Goal: Information Seeking & Learning: Understand process/instructions

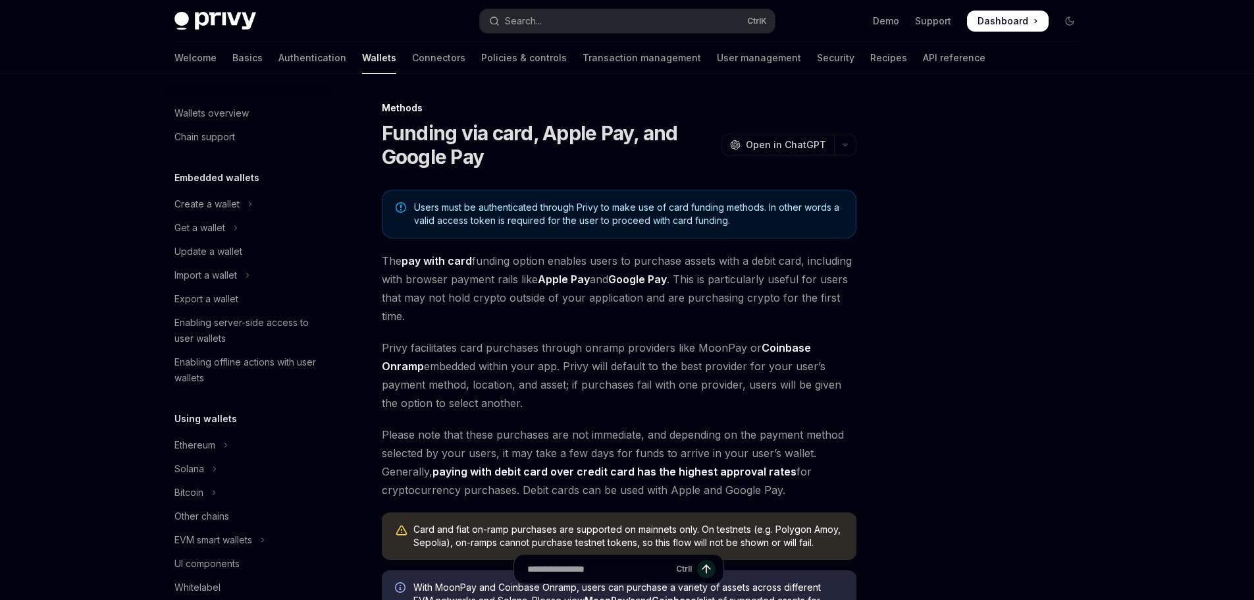
scroll to position [373, 0]
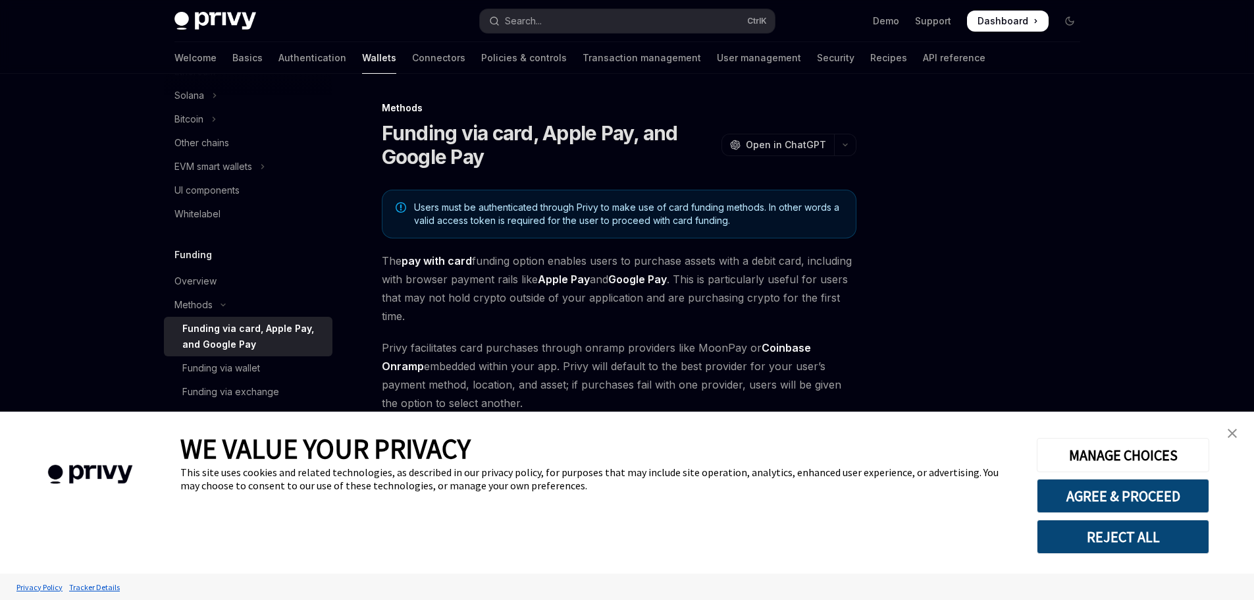
type textarea "*"
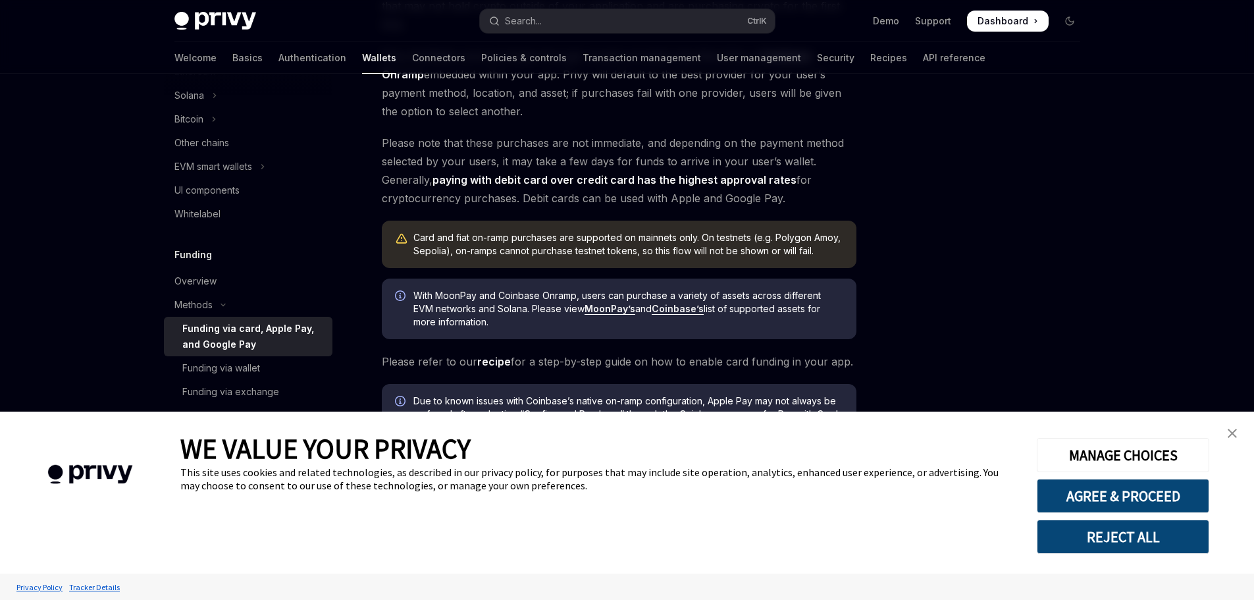
scroll to position [349, 0]
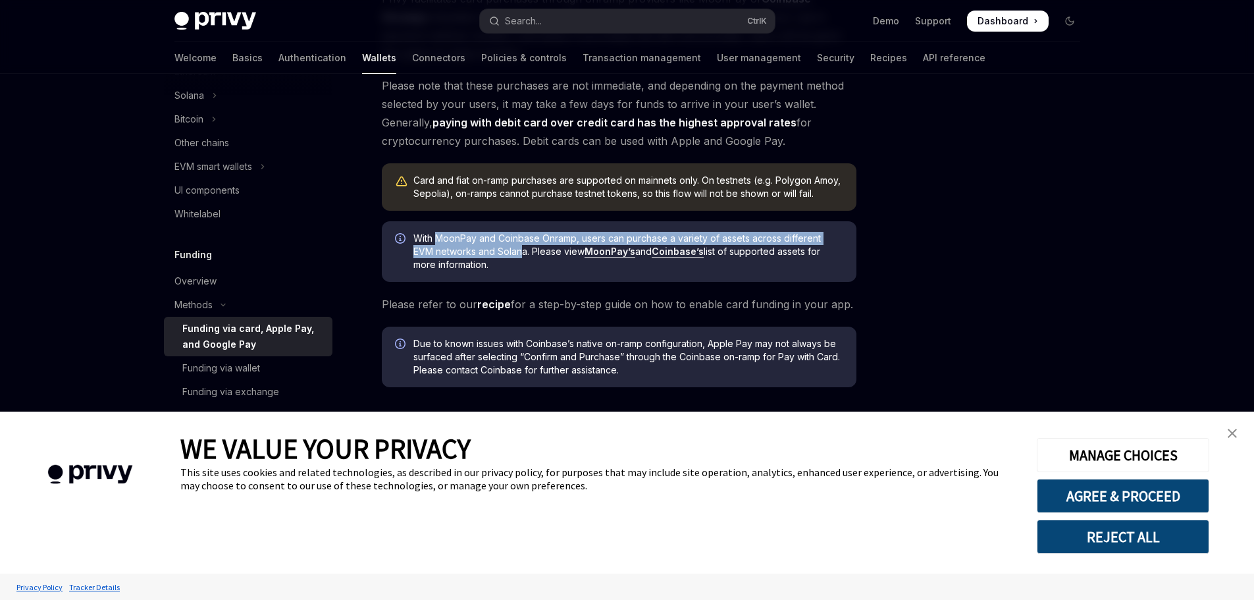
drag, startPoint x: 490, startPoint y: 244, endPoint x: 522, endPoint y: 263, distance: 37.8
click at [522, 258] on span "With MoonPay and Coinbase Onramp, users can purchase a variety of assets across…" at bounding box center [629, 252] width 430 height 40
click at [1094, 550] on button "REJECT ALL" at bounding box center [1123, 537] width 173 height 34
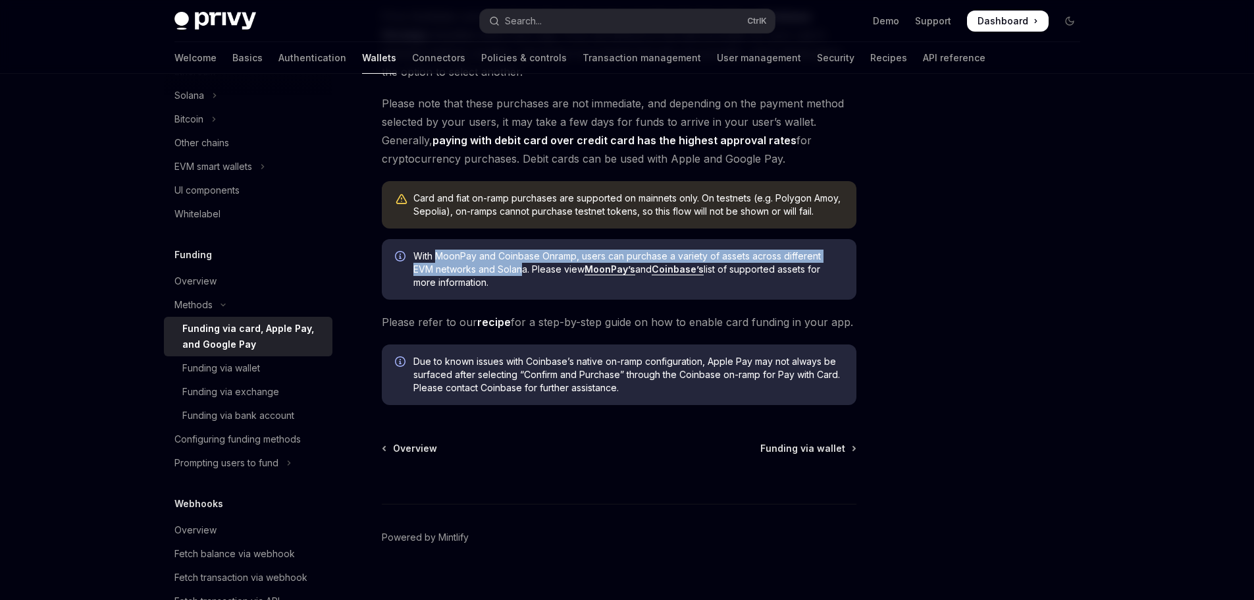
scroll to position [197, 0]
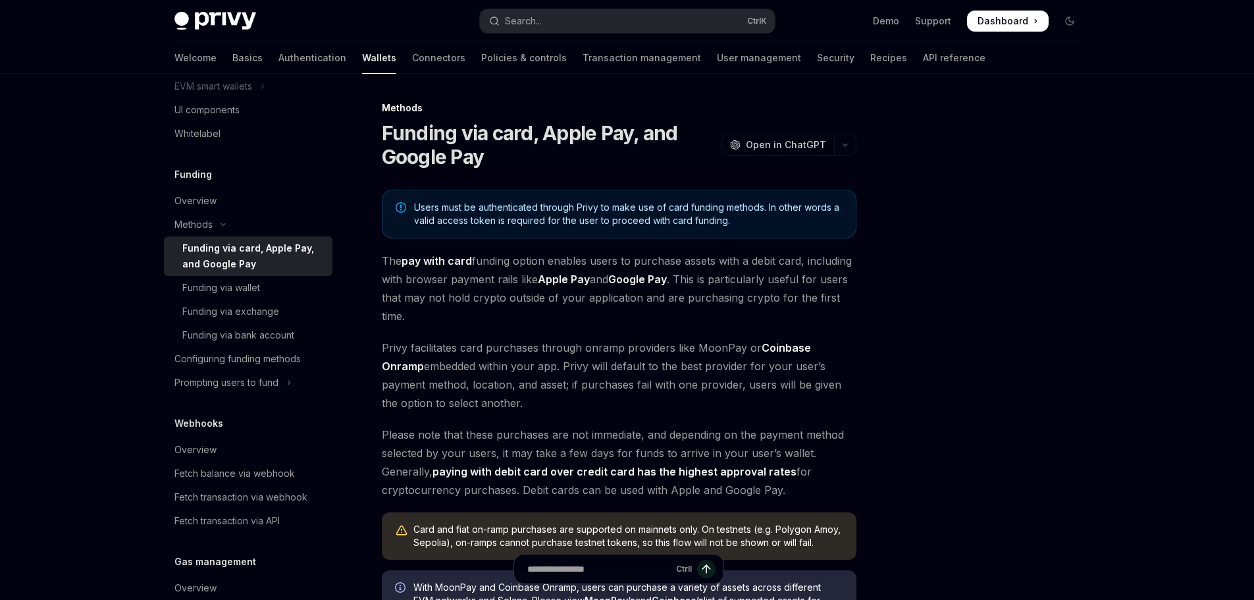
scroll to position [444, 0]
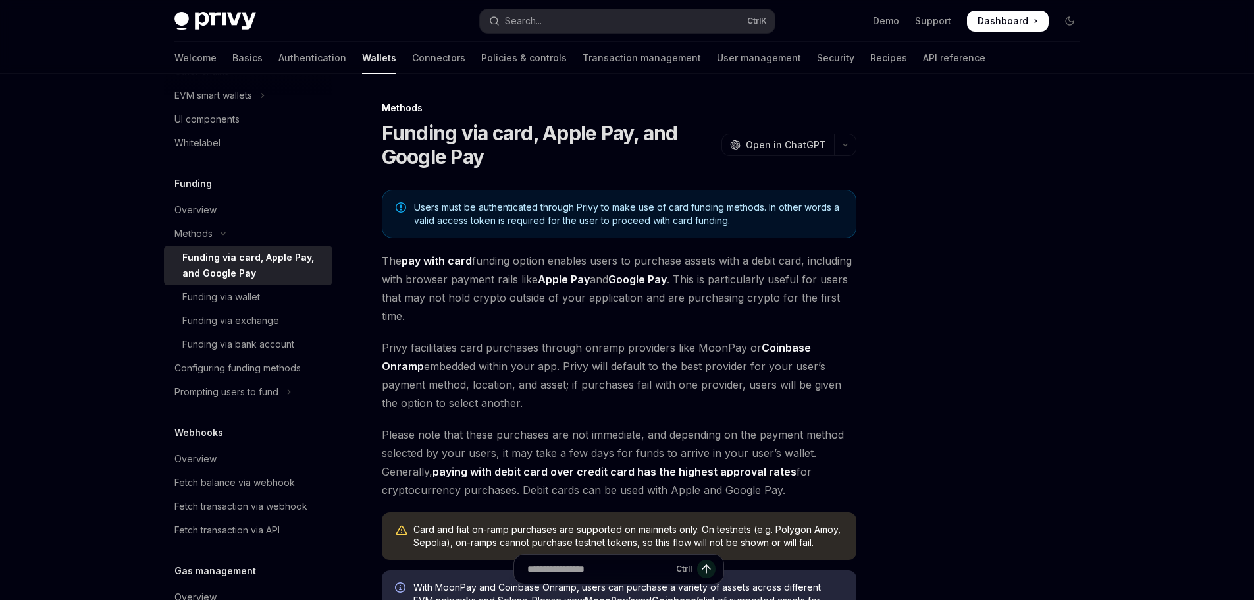
click at [936, 231] on div at bounding box center [991, 350] width 200 height 500
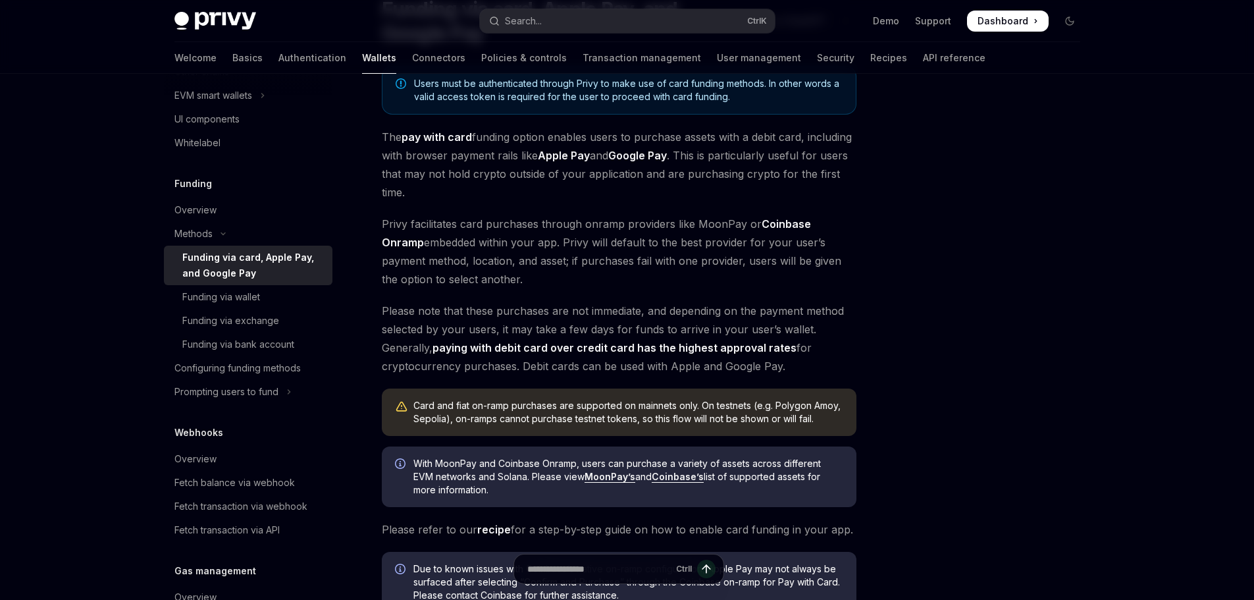
scroll to position [269, 0]
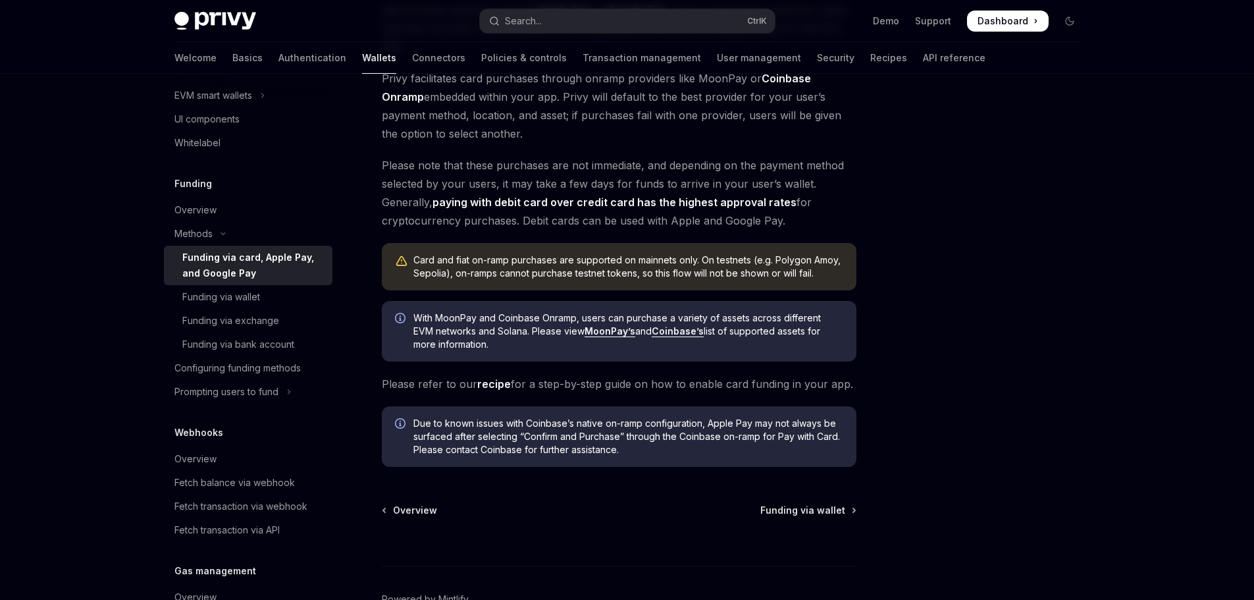
drag, startPoint x: 562, startPoint y: 323, endPoint x: 589, endPoint y: 342, distance: 33.1
click at [607, 342] on span "With MoonPay and Coinbase Onramp, users can purchase a variety of assets across…" at bounding box center [629, 331] width 430 height 40
click at [589, 342] on span "With MoonPay and Coinbase Onramp, users can purchase a variety of assets across…" at bounding box center [629, 331] width 430 height 40
drag, startPoint x: 660, startPoint y: 348, endPoint x: 530, endPoint y: 315, distance: 134.5
click at [530, 315] on span "With MoonPay and Coinbase Onramp, users can purchase a variety of assets across…" at bounding box center [629, 331] width 430 height 40
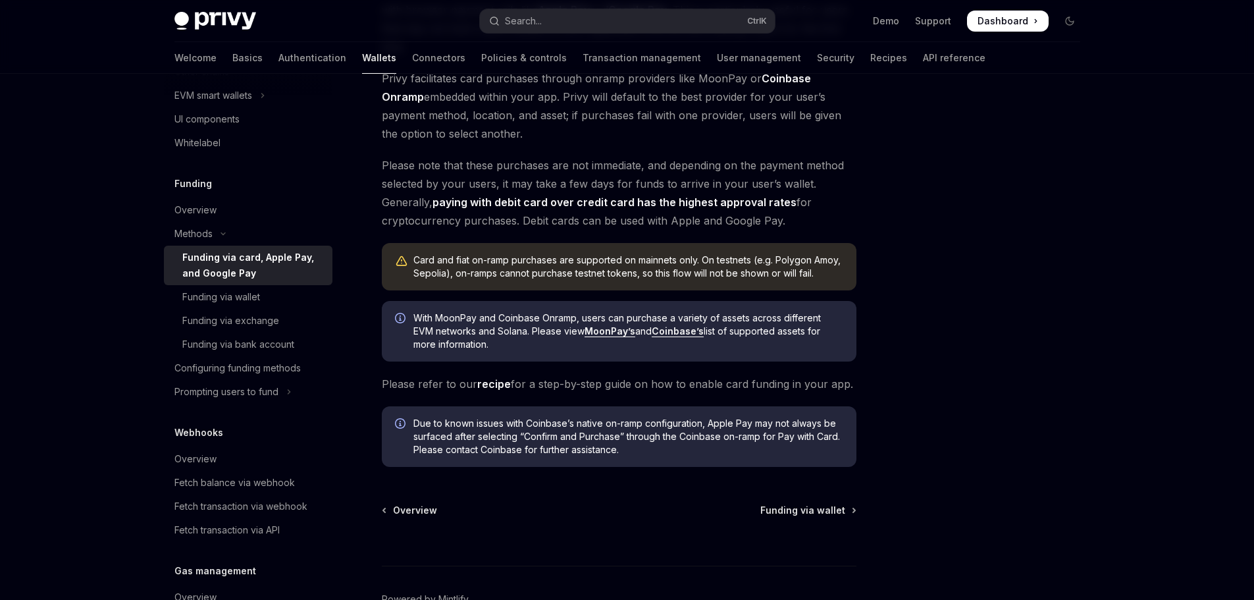
click at [530, 315] on span "With MoonPay and Coinbase Onramp, users can purchase a variety of assets across…" at bounding box center [629, 331] width 430 height 40
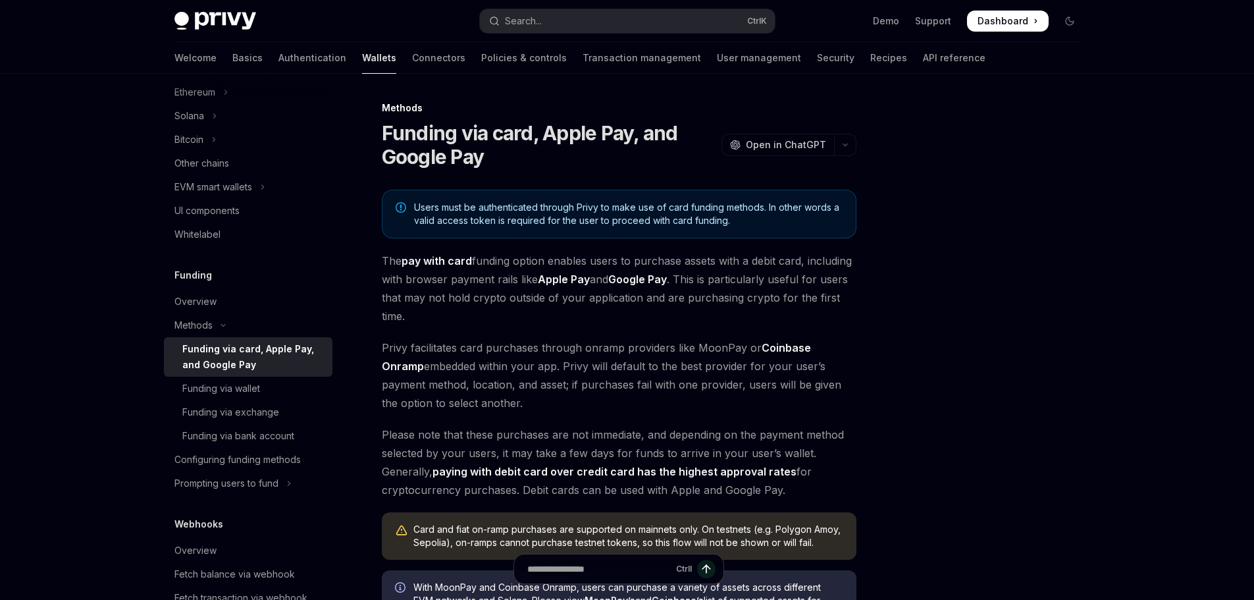
scroll to position [395, 0]
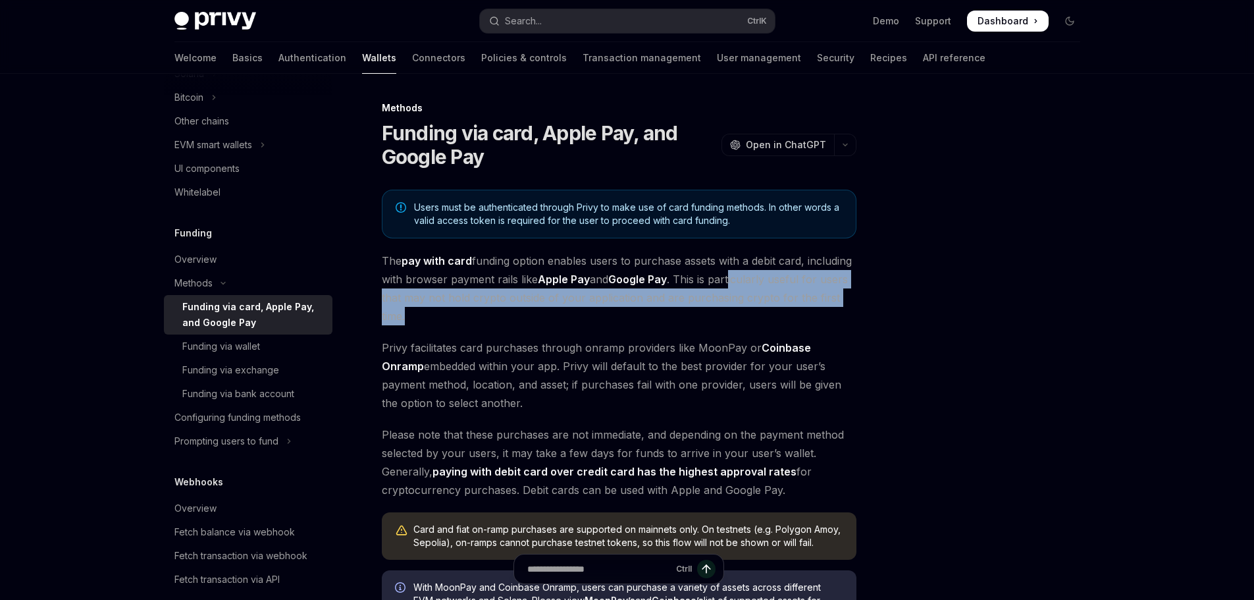
drag, startPoint x: 732, startPoint y: 281, endPoint x: 605, endPoint y: 309, distance: 130.2
click at [664, 309] on span "The pay with card funding option enables users to purchase assets with a debit …" at bounding box center [619, 289] width 475 height 74
click at [536, 311] on span "The pay with card funding option enables users to purchase assets with a debit …" at bounding box center [619, 289] width 475 height 74
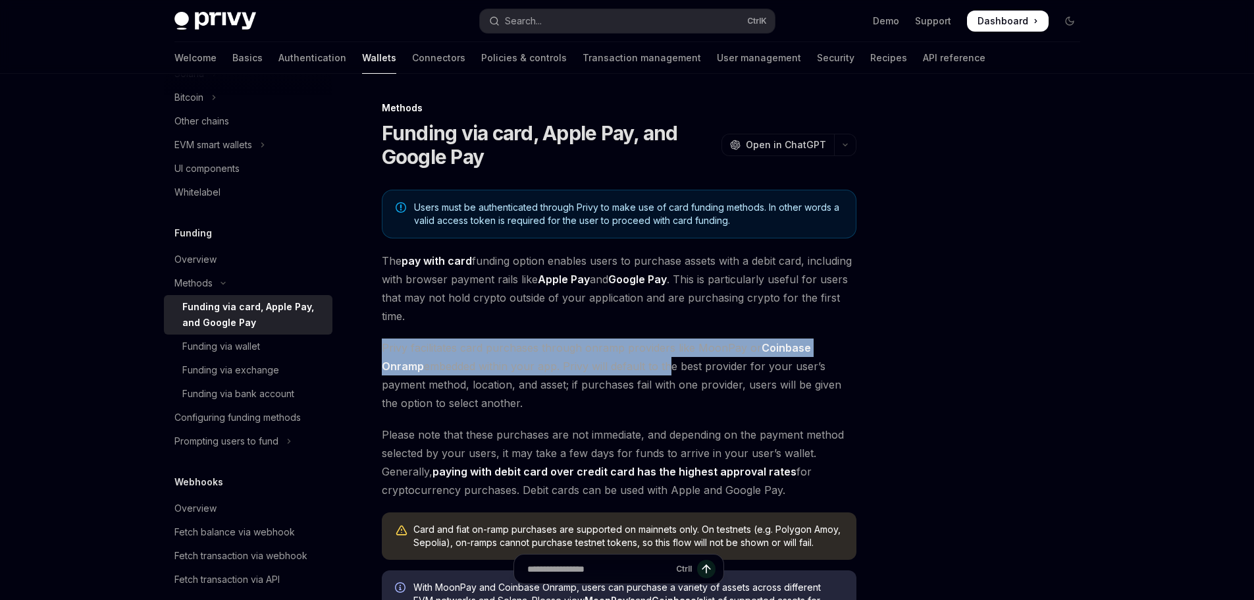
drag, startPoint x: 529, startPoint y: 308, endPoint x: 633, endPoint y: 378, distance: 125.8
click at [629, 372] on div "Users must be authenticated through Privy to make use of card funding methods. …" at bounding box center [619, 463] width 475 height 547
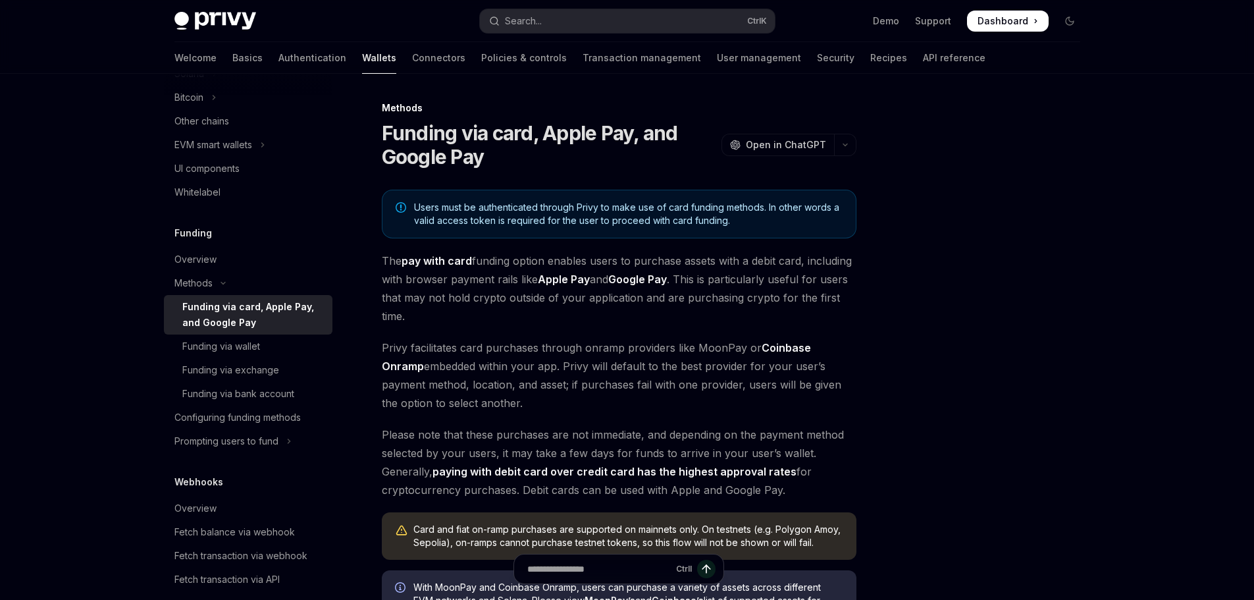
click at [645, 388] on span "Privy facilitates card purchases through onramp providers like MoonPay or Coinb…" at bounding box center [619, 375] width 475 height 74
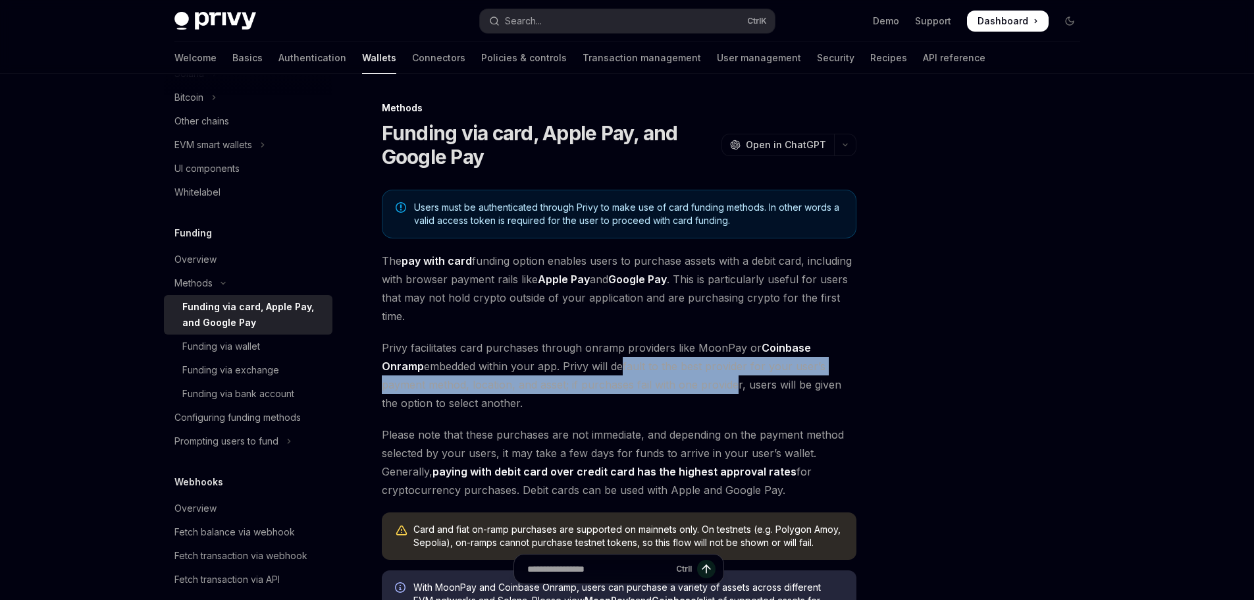
drag, startPoint x: 682, startPoint y: 386, endPoint x: 530, endPoint y: 349, distance: 155.9
click at [547, 354] on span "Privy facilitates card purchases through onramp providers like MoonPay or Coinb…" at bounding box center [619, 375] width 475 height 74
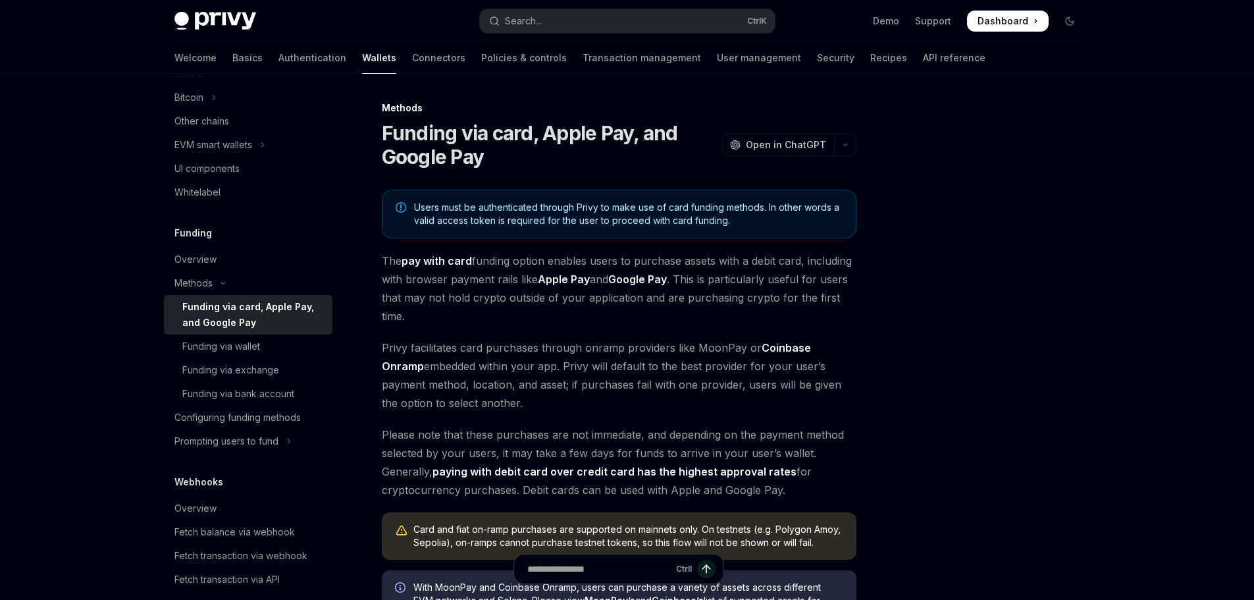
click at [490, 333] on div "Users must be authenticated through Privy to make use of card funding methods. …" at bounding box center [619, 463] width 475 height 547
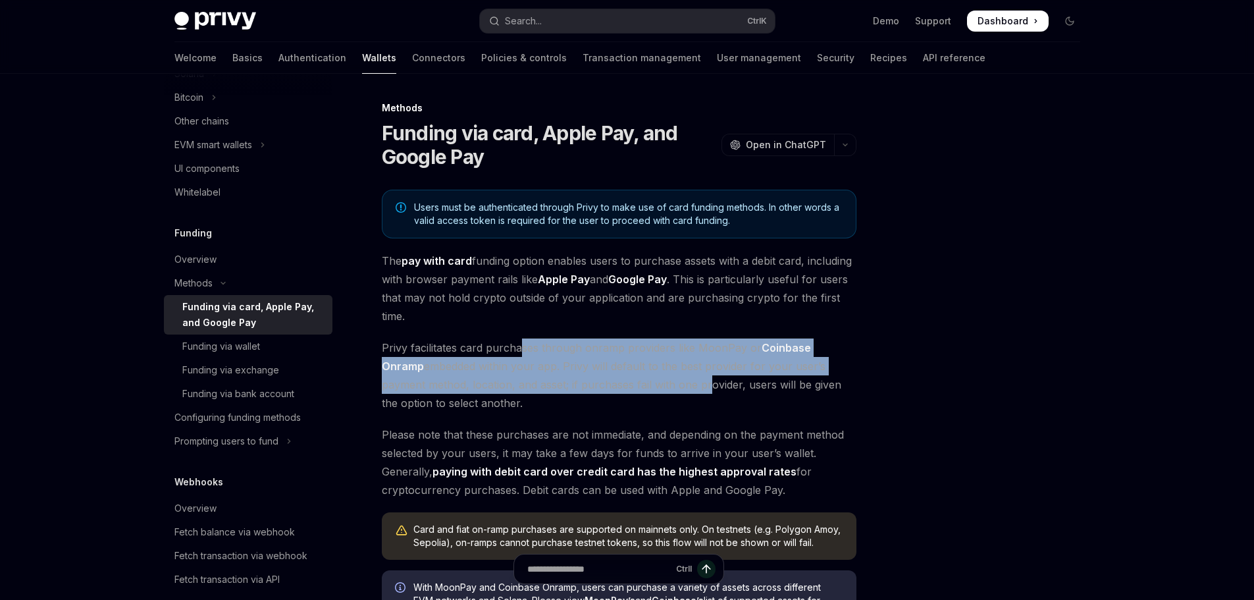
drag, startPoint x: 602, startPoint y: 371, endPoint x: 672, endPoint y: 385, distance: 71.8
click at [663, 385] on span "Privy facilitates card purchases through onramp providers like MoonPay or Coinb…" at bounding box center [619, 375] width 475 height 74
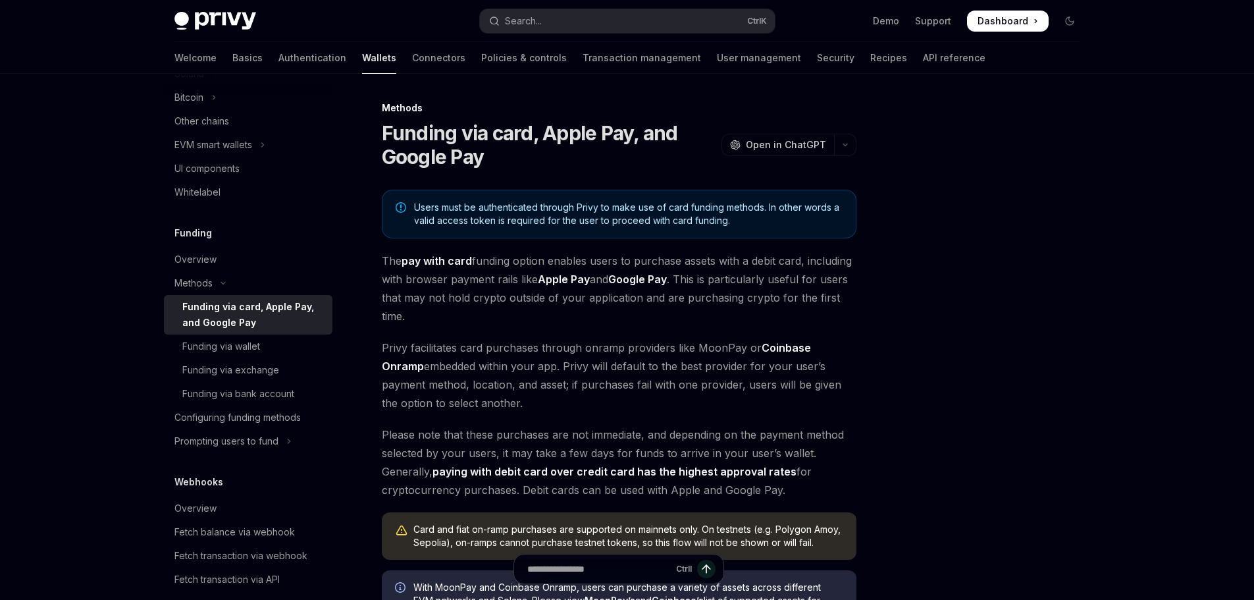
click at [692, 386] on span "Privy facilitates card purchases through onramp providers like MoonPay or Coinb…" at bounding box center [619, 375] width 475 height 74
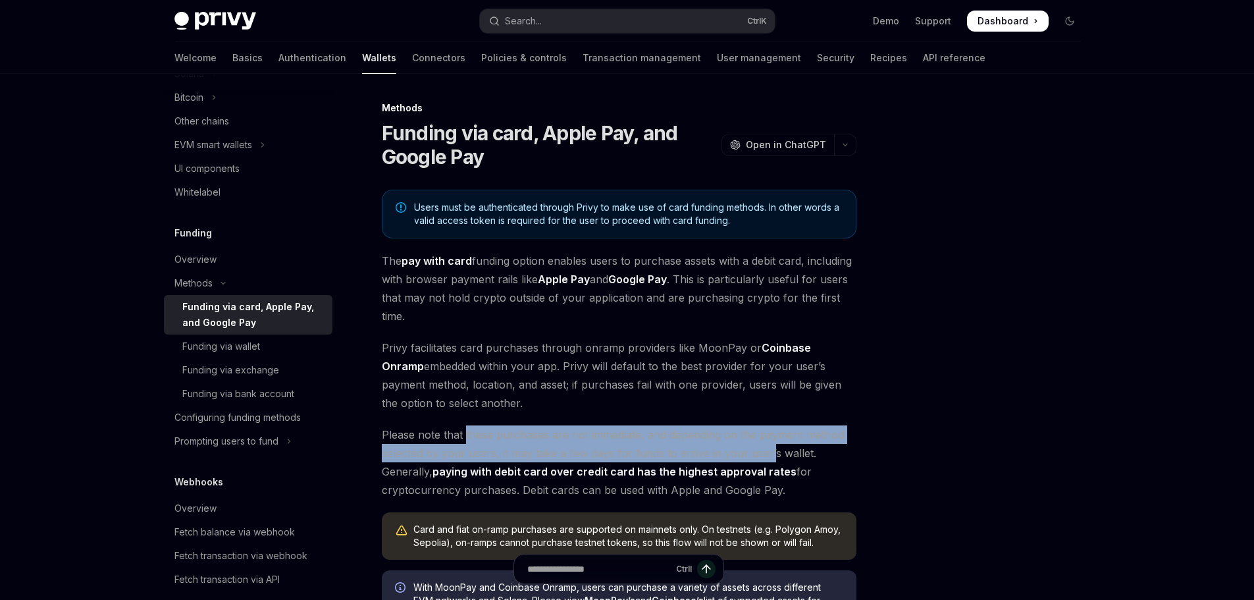
drag, startPoint x: 496, startPoint y: 427, endPoint x: 768, endPoint y: 454, distance: 273.4
click at [768, 454] on span "Please note that these purchases are not immediate, and depending on the paymen…" at bounding box center [619, 462] width 475 height 74
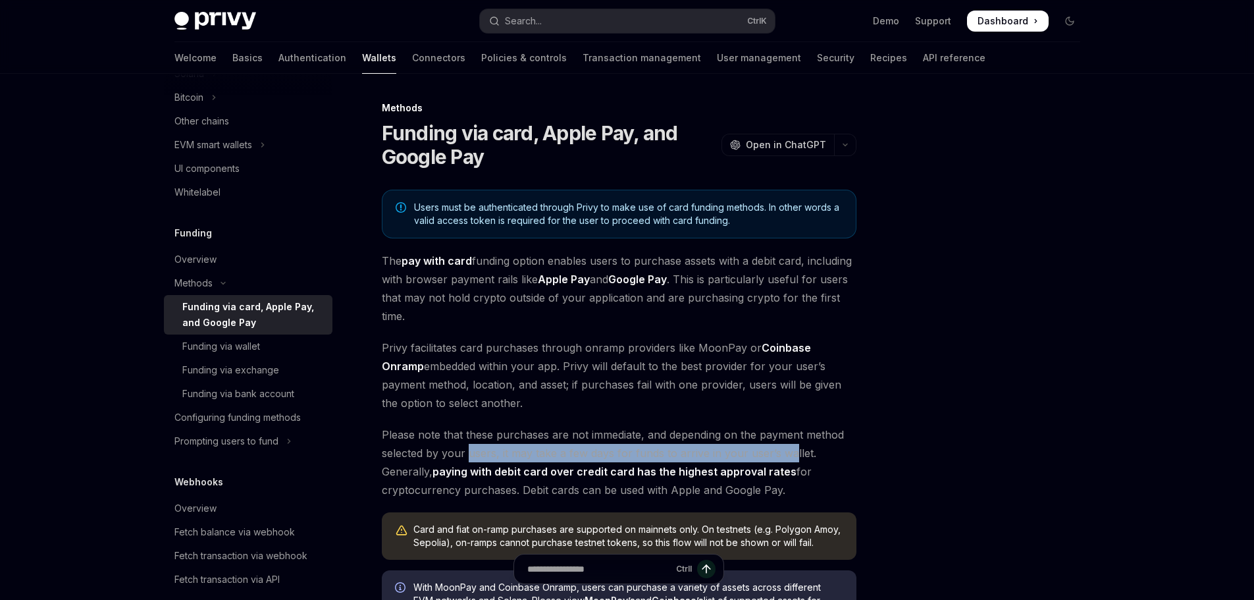
drag, startPoint x: 791, startPoint y: 447, endPoint x: 449, endPoint y: 442, distance: 342.4
click at [462, 444] on span "Please note that these purchases are not immediate, and depending on the paymen…" at bounding box center [619, 462] width 475 height 74
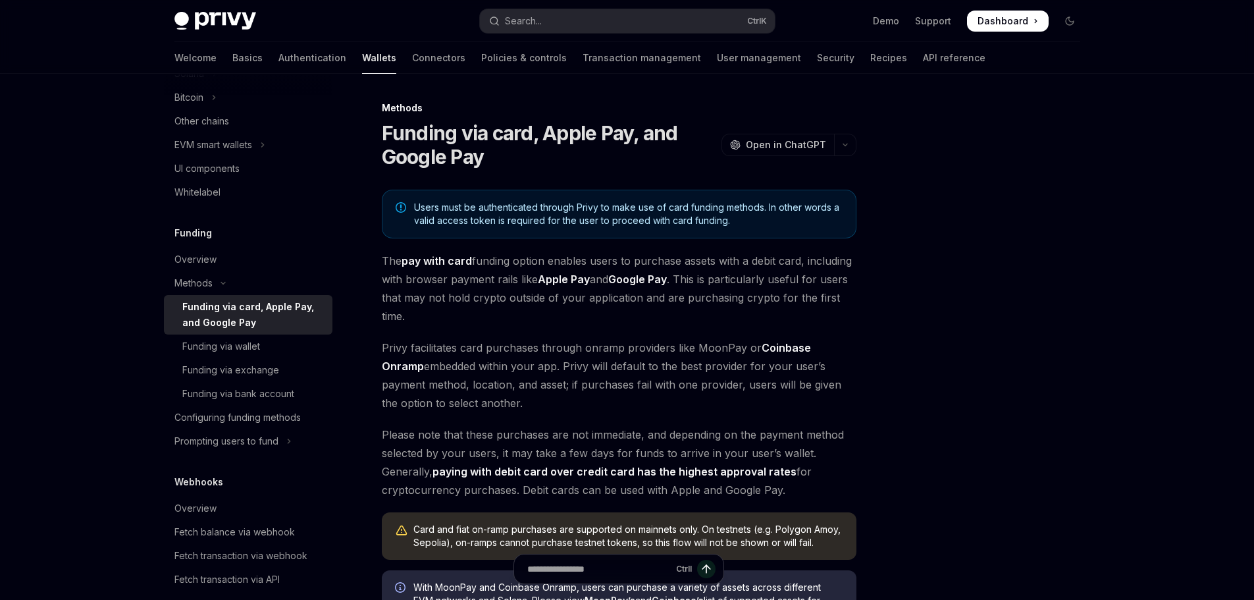
click at [421, 434] on span "Please note that these purchases are not immediate, and depending on the paymen…" at bounding box center [619, 462] width 475 height 74
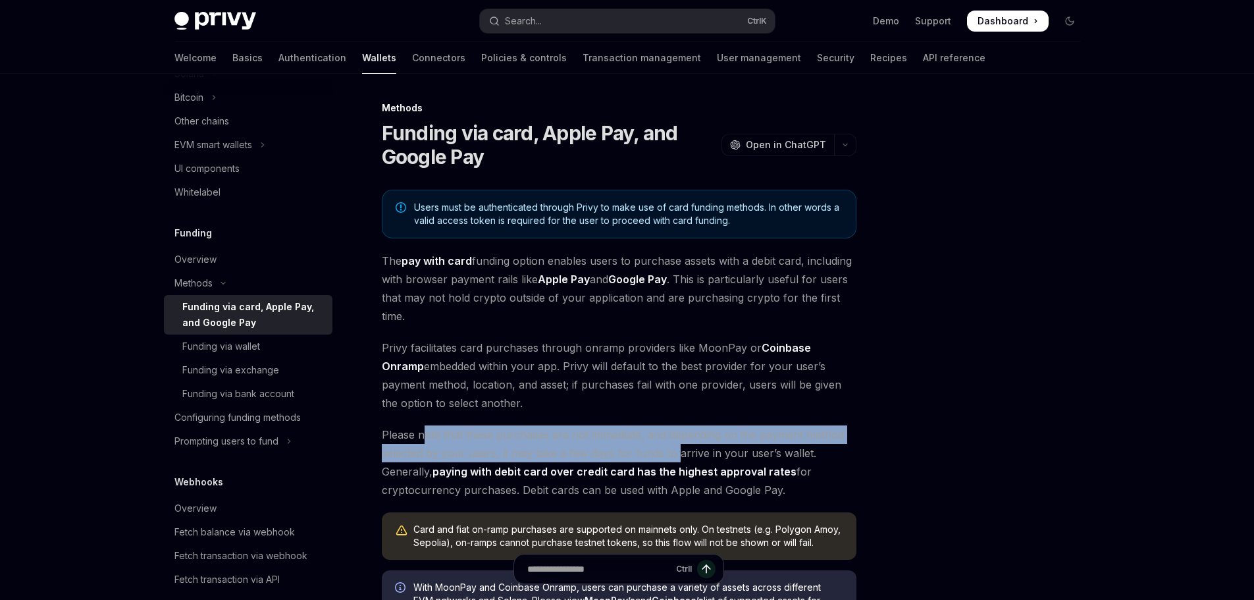
drag, startPoint x: 427, startPoint y: 431, endPoint x: 689, endPoint y: 465, distance: 264.9
click at [683, 463] on span "Please note that these purchases are not immediate, and depending on the paymen…" at bounding box center [619, 462] width 475 height 74
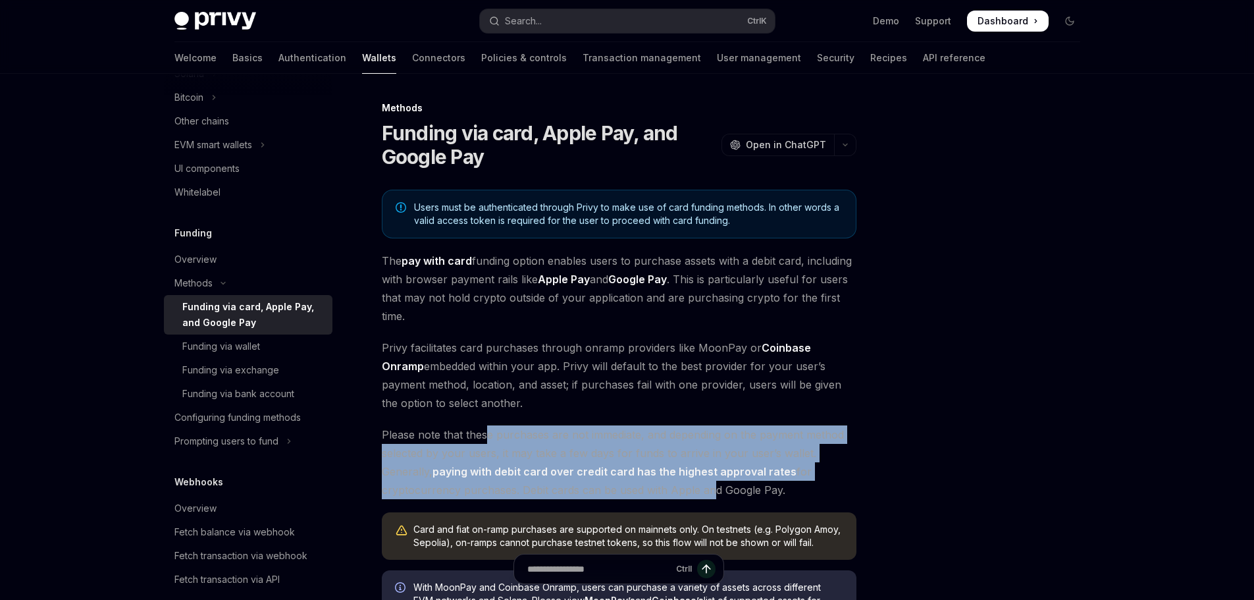
drag, startPoint x: 704, startPoint y: 483, endPoint x: 441, endPoint y: 417, distance: 271.5
click at [451, 424] on div "Users must be authenticated through Privy to make use of card funding methods. …" at bounding box center [619, 463] width 475 height 547
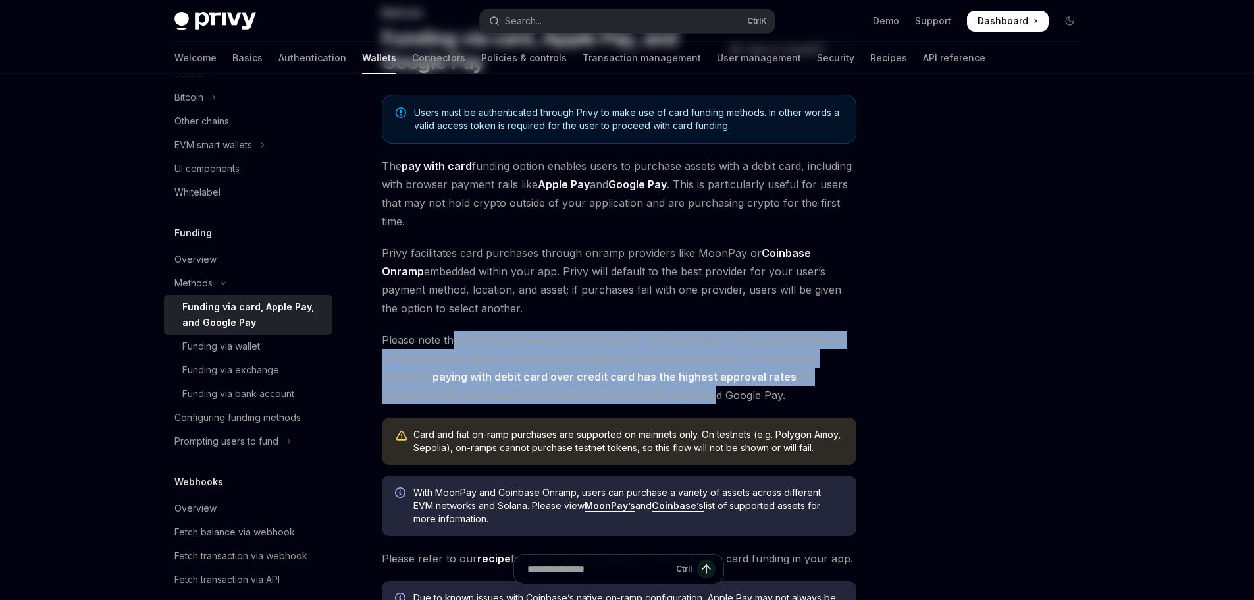
scroll to position [198, 0]
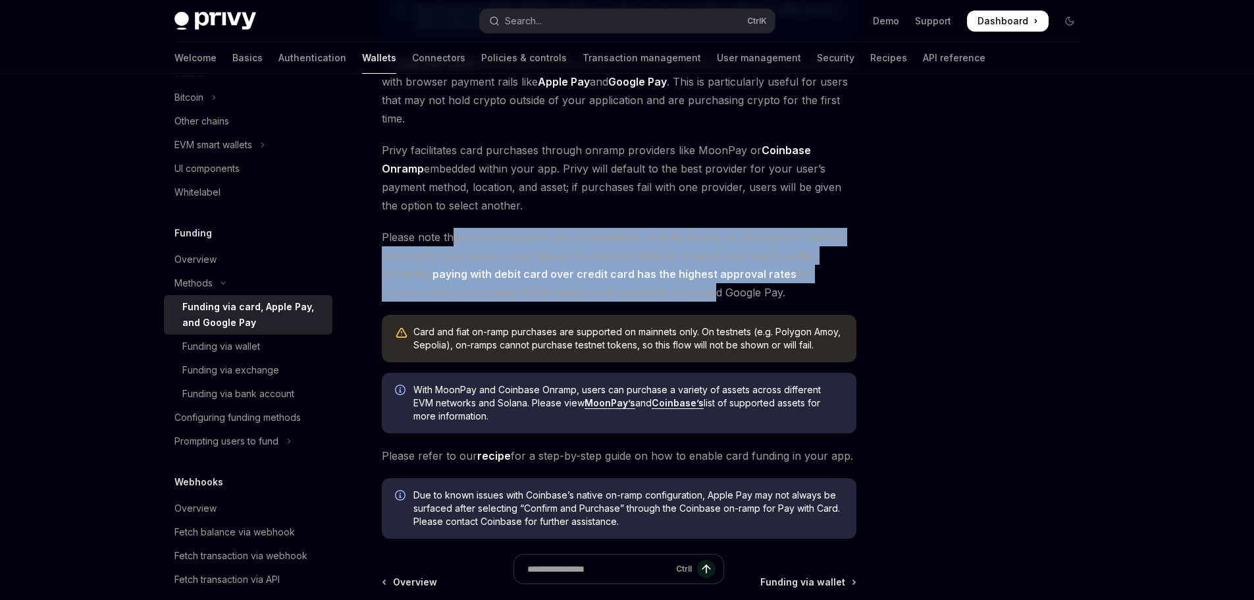
drag, startPoint x: 487, startPoint y: 378, endPoint x: 517, endPoint y: 414, distance: 46.3
click at [517, 414] on div "Users must be authenticated through Privy to make use of card funding methods. …" at bounding box center [619, 265] width 475 height 547
click at [517, 414] on span "With MoonPay and Coinbase Onramp, users can purchase a variety of assets across…" at bounding box center [629, 403] width 430 height 40
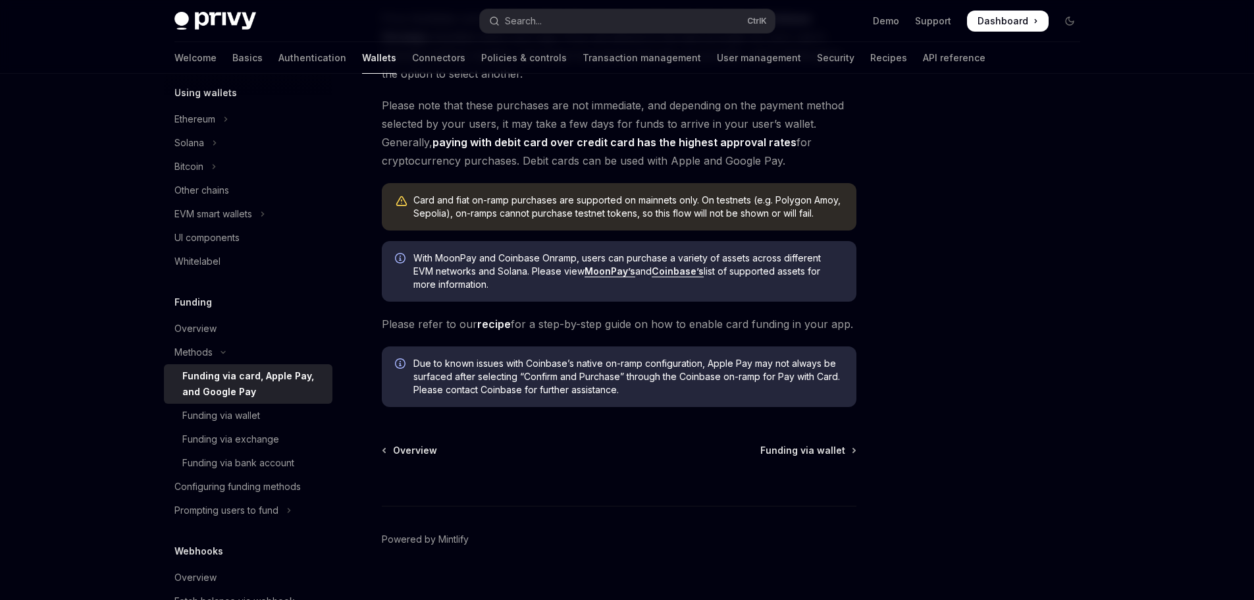
scroll to position [313, 0]
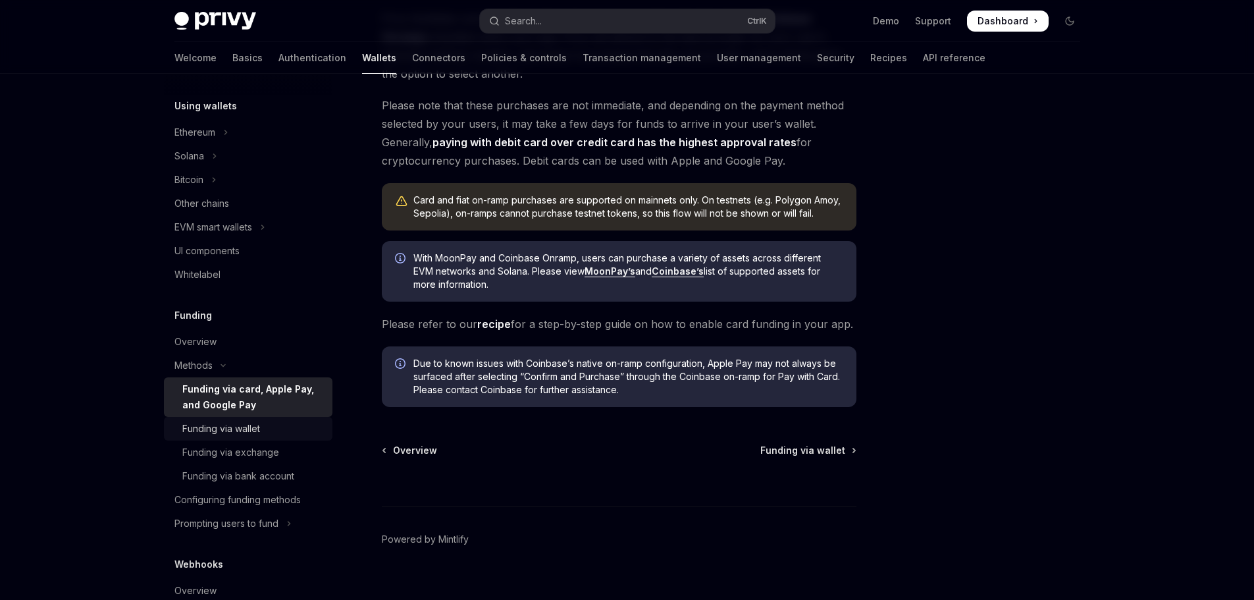
click at [302, 428] on div "Funding via wallet" at bounding box center [253, 429] width 142 height 16
type textarea "*"
